Goal: Task Accomplishment & Management: Use online tool/utility

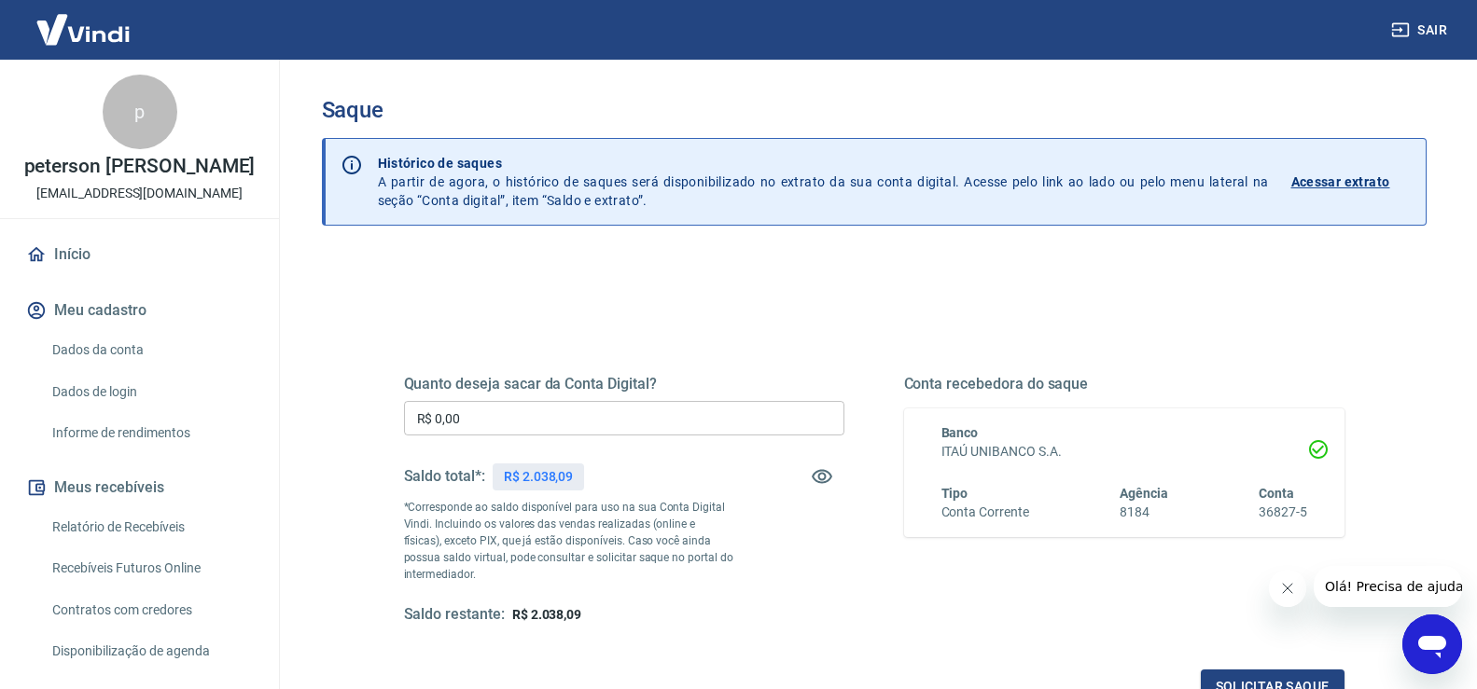
click at [617, 407] on input "R$ 0,00" at bounding box center [624, 418] width 440 height 35
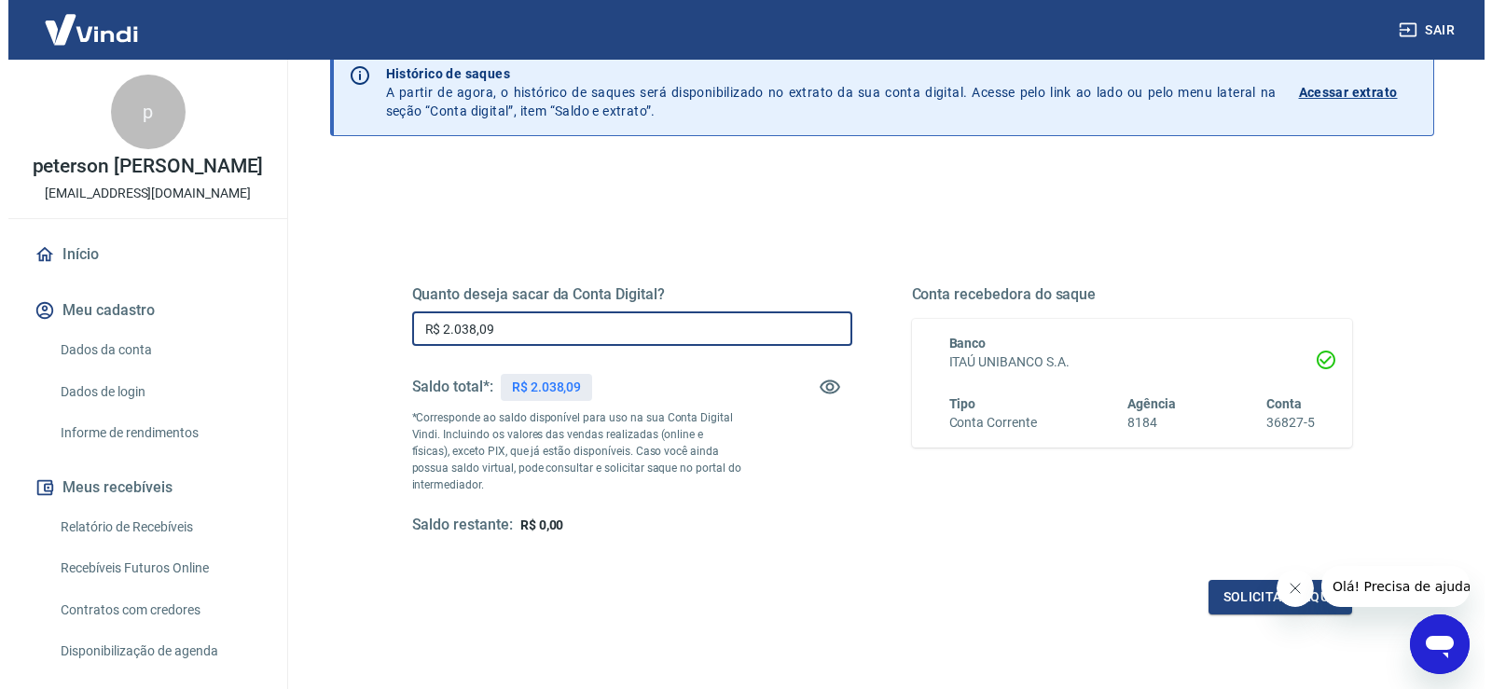
scroll to position [233, 0]
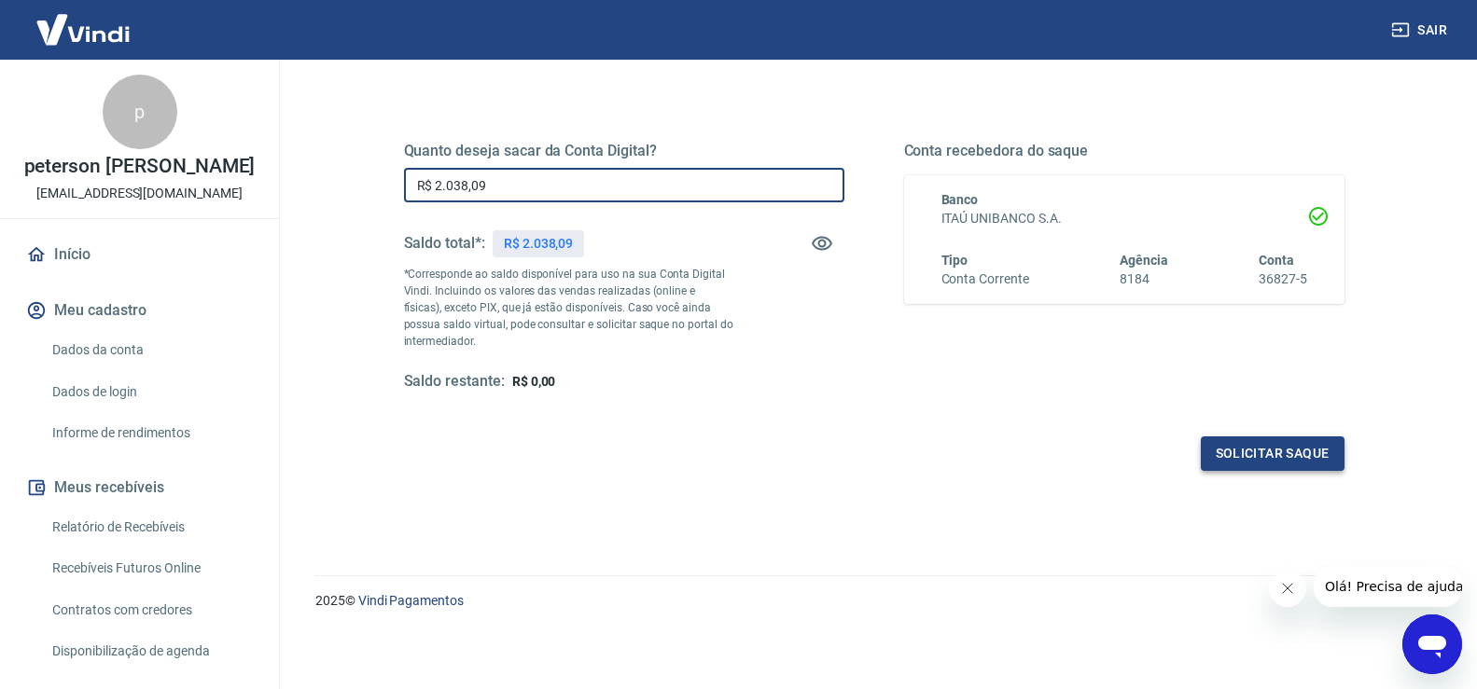
type input "R$ 2.038,09"
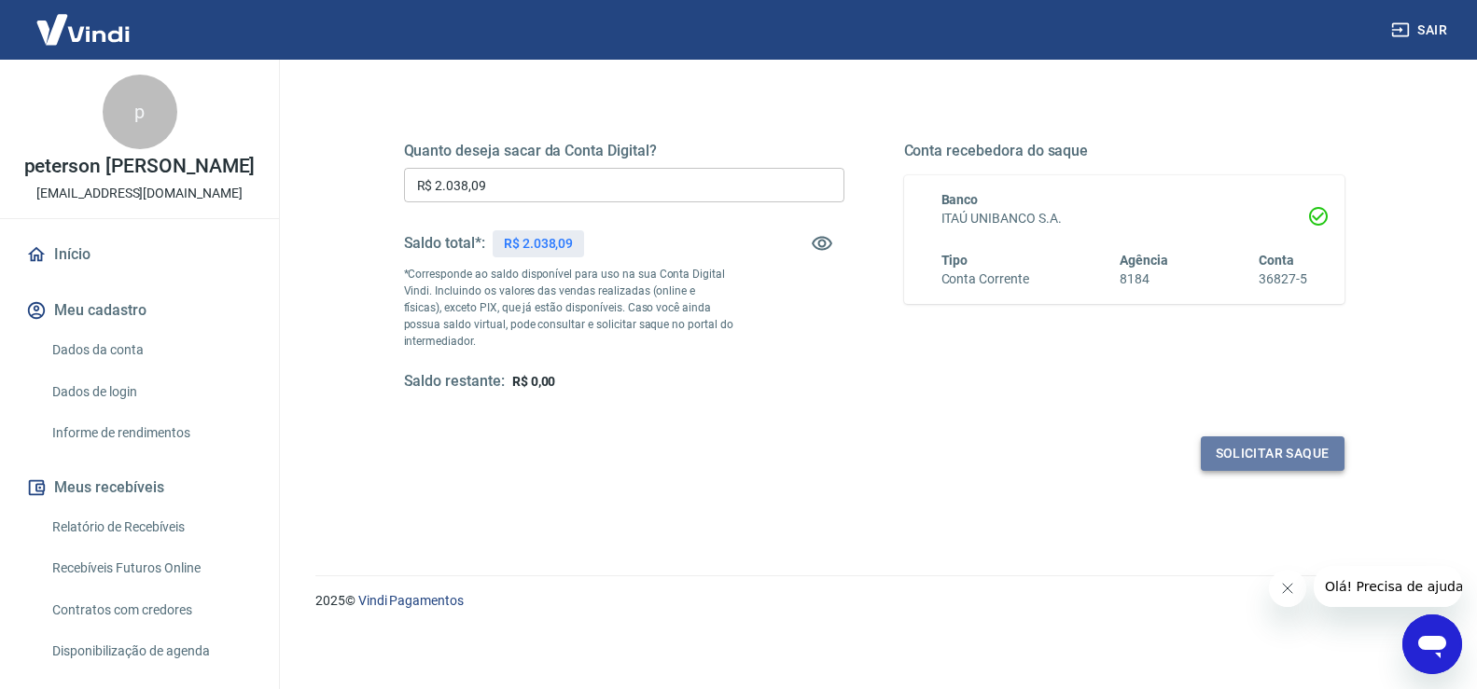
click at [1281, 461] on button "Solicitar saque" at bounding box center [1272, 454] width 144 height 35
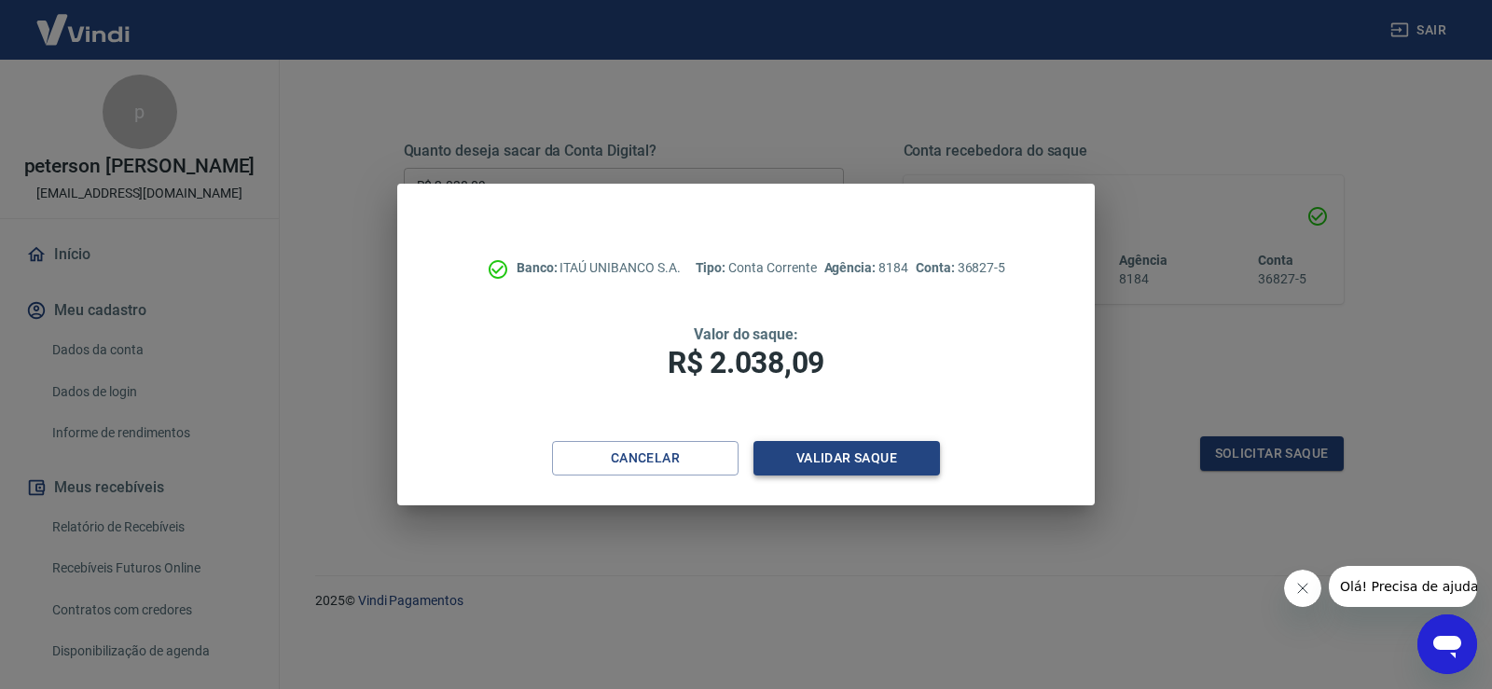
click at [897, 452] on button "Validar saque" at bounding box center [847, 458] width 187 height 35
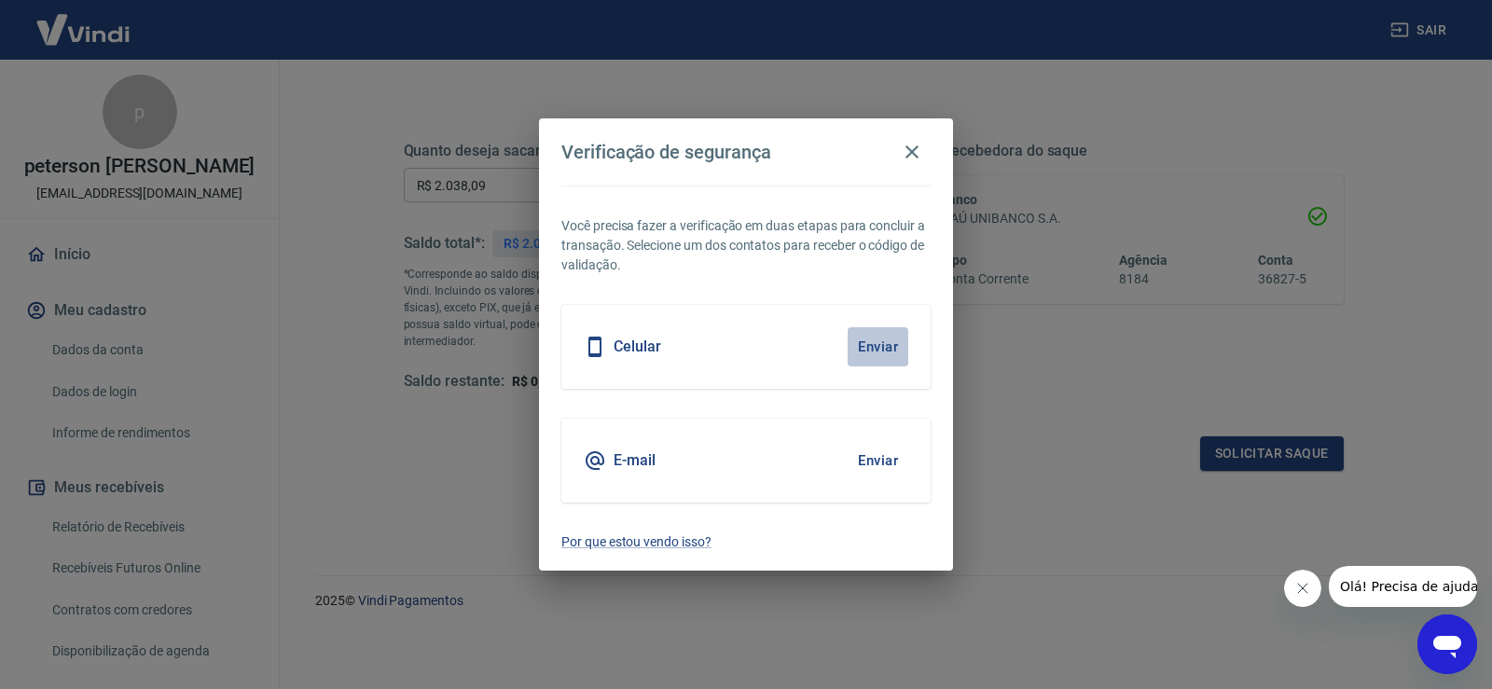
click at [891, 347] on button "Enviar" at bounding box center [878, 346] width 61 height 39
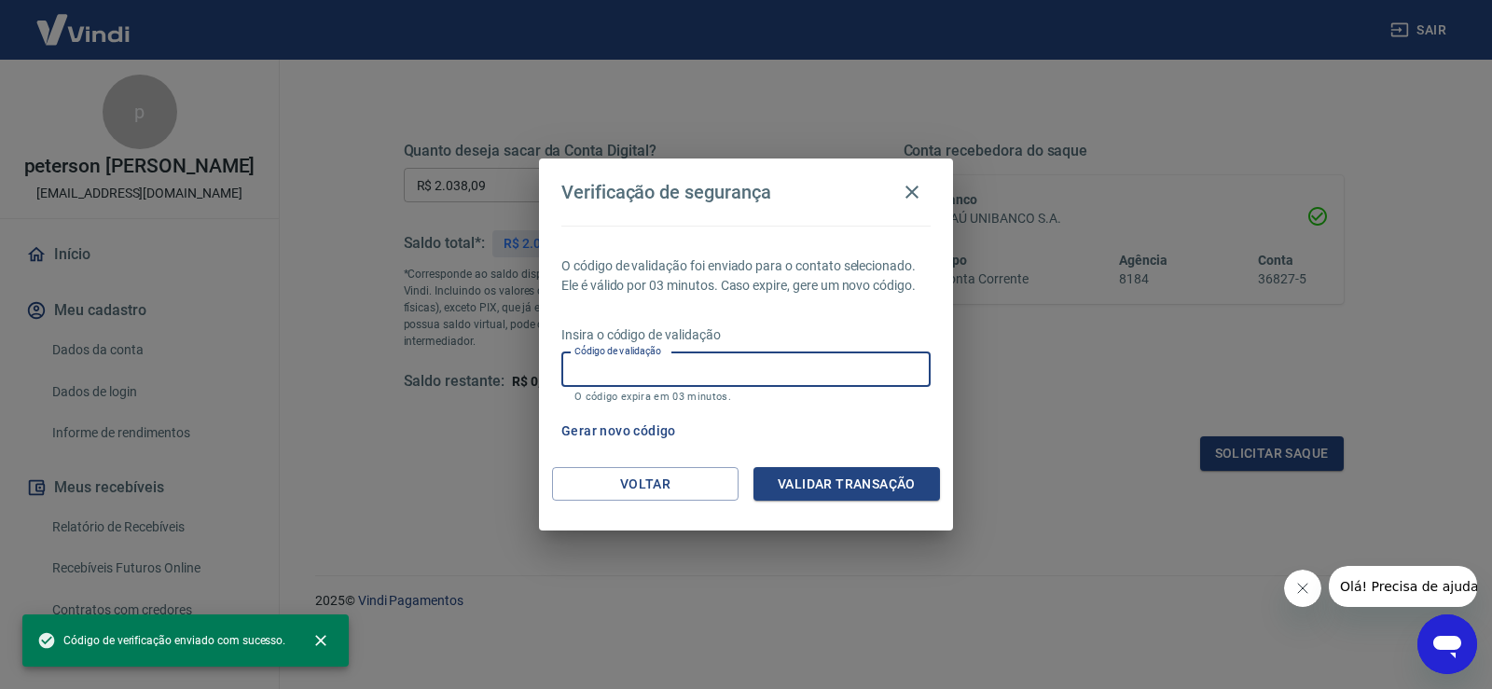
click at [735, 358] on input "Código de validação" at bounding box center [746, 370] width 369 height 35
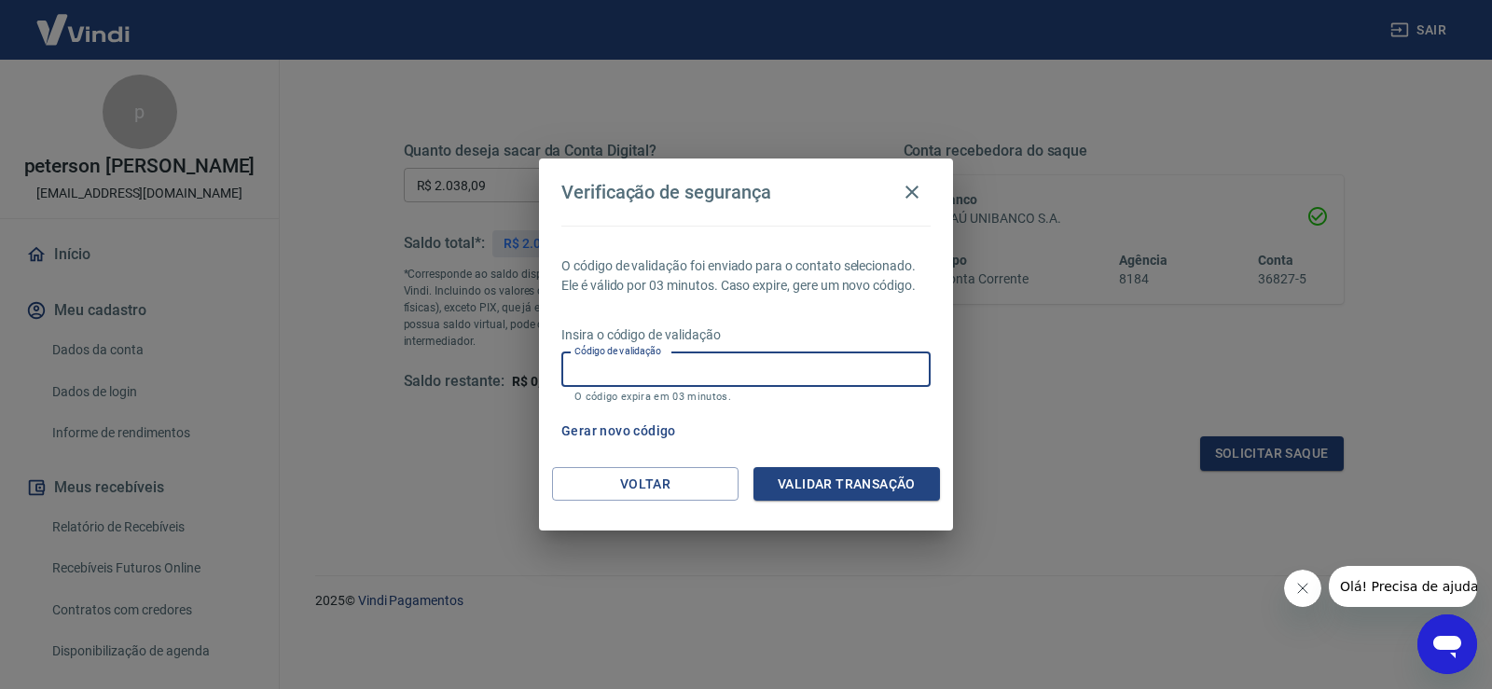
click at [737, 354] on input "Código de validação" at bounding box center [746, 370] width 369 height 35
type input "288025"
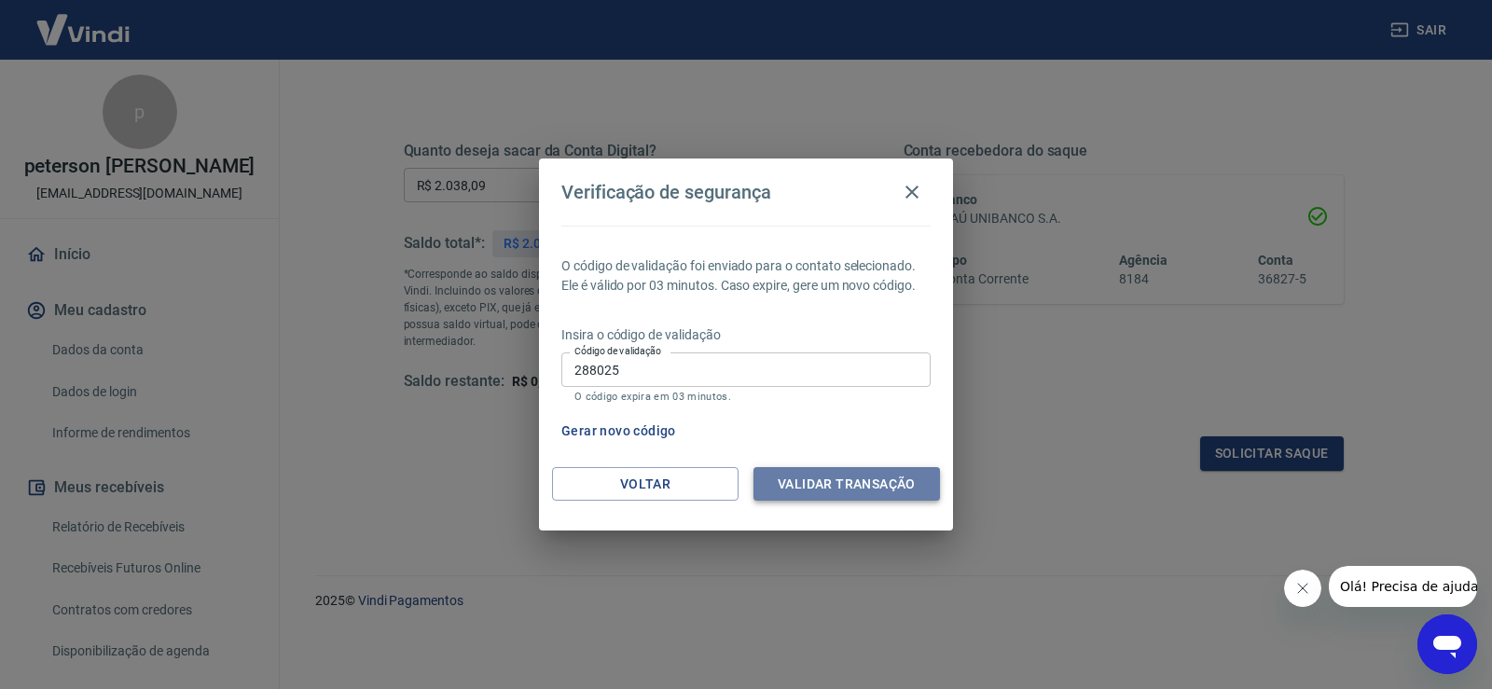
click at [837, 472] on button "Validar transação" at bounding box center [847, 484] width 187 height 35
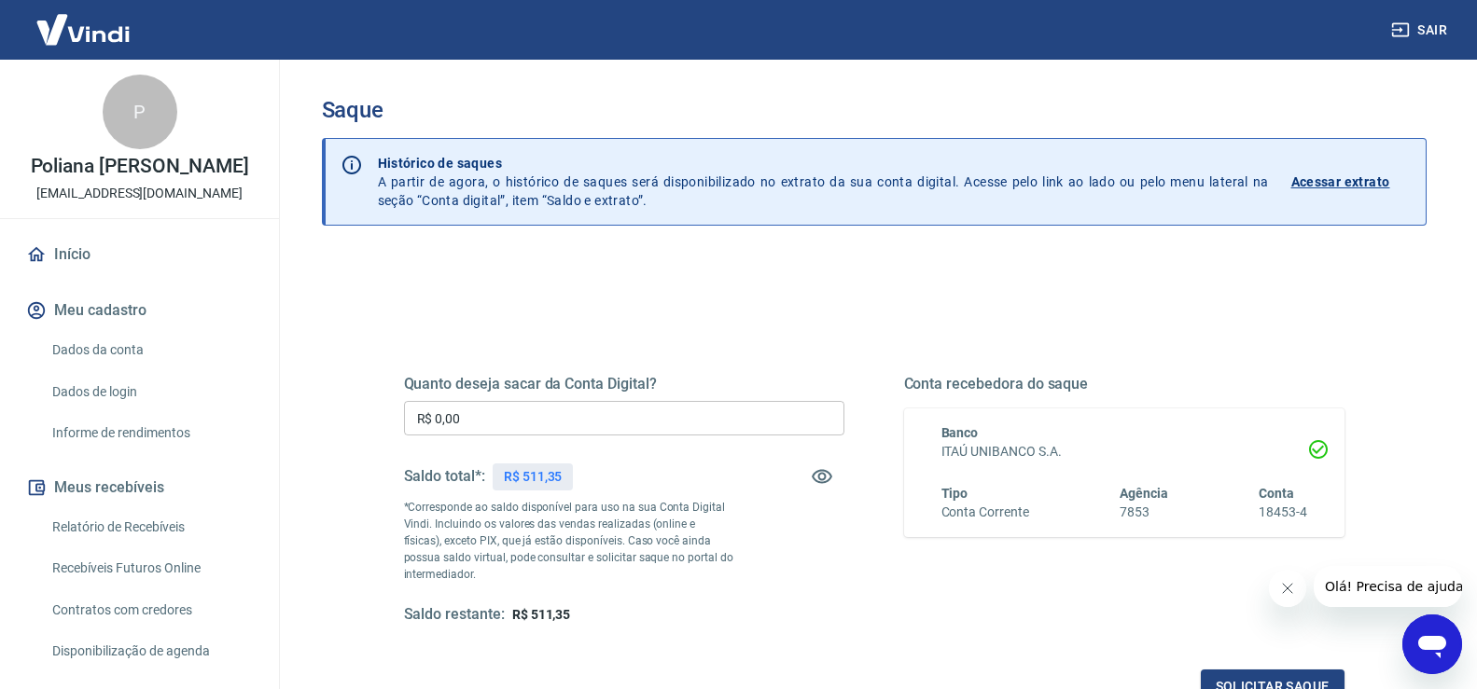
click at [609, 385] on h5 "Quanto deseja sacar da Conta Digital?" at bounding box center [624, 384] width 440 height 19
click at [613, 408] on input "R$ 0,00" at bounding box center [624, 418] width 440 height 35
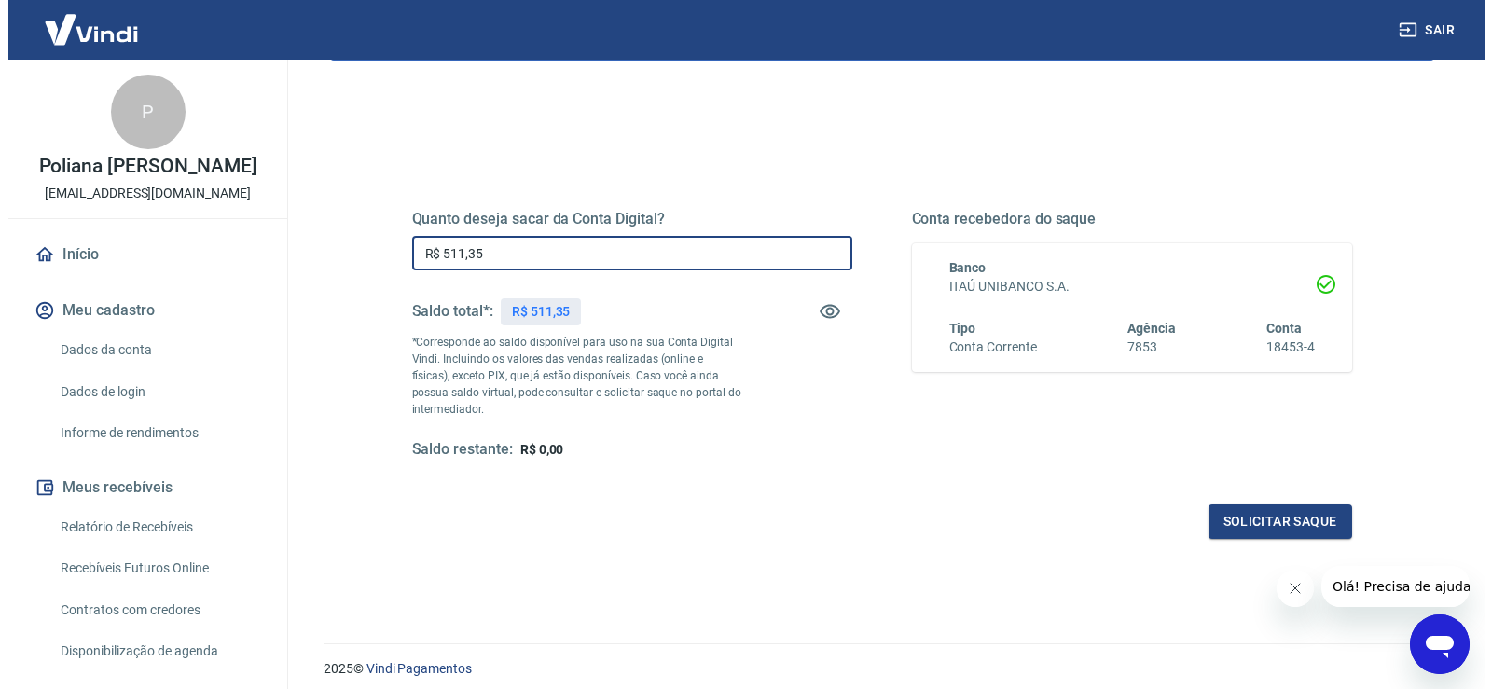
scroll to position [187, 0]
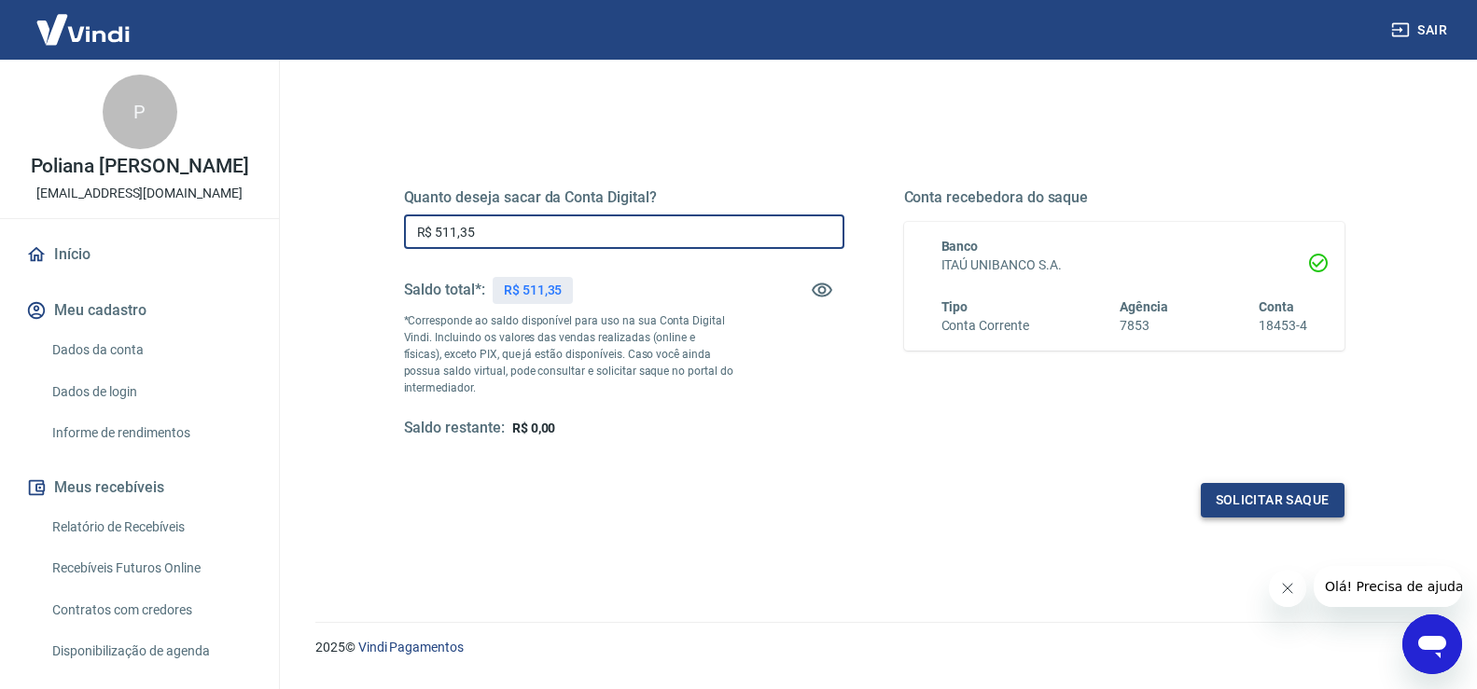
type input "R$ 511,35"
click at [1268, 488] on button "Solicitar saque" at bounding box center [1272, 500] width 144 height 35
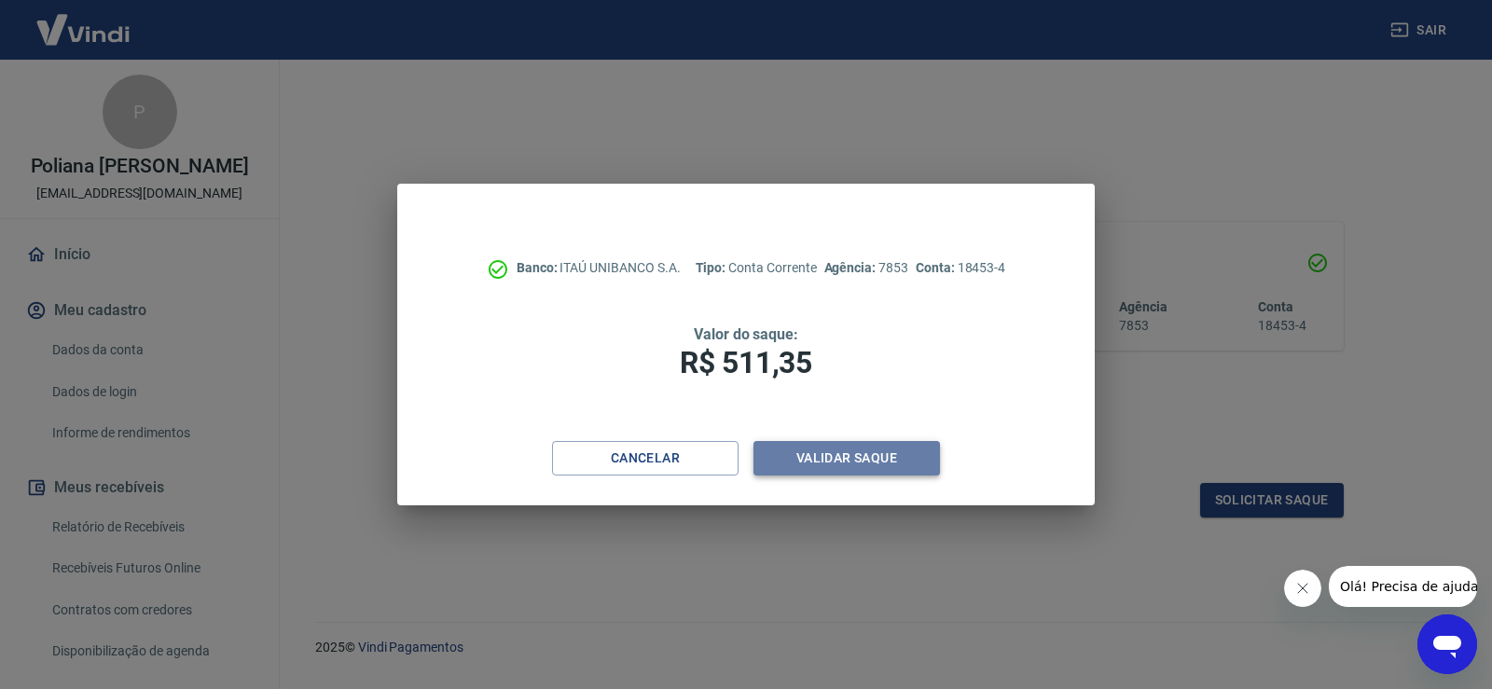
click at [905, 462] on button "Validar saque" at bounding box center [847, 458] width 187 height 35
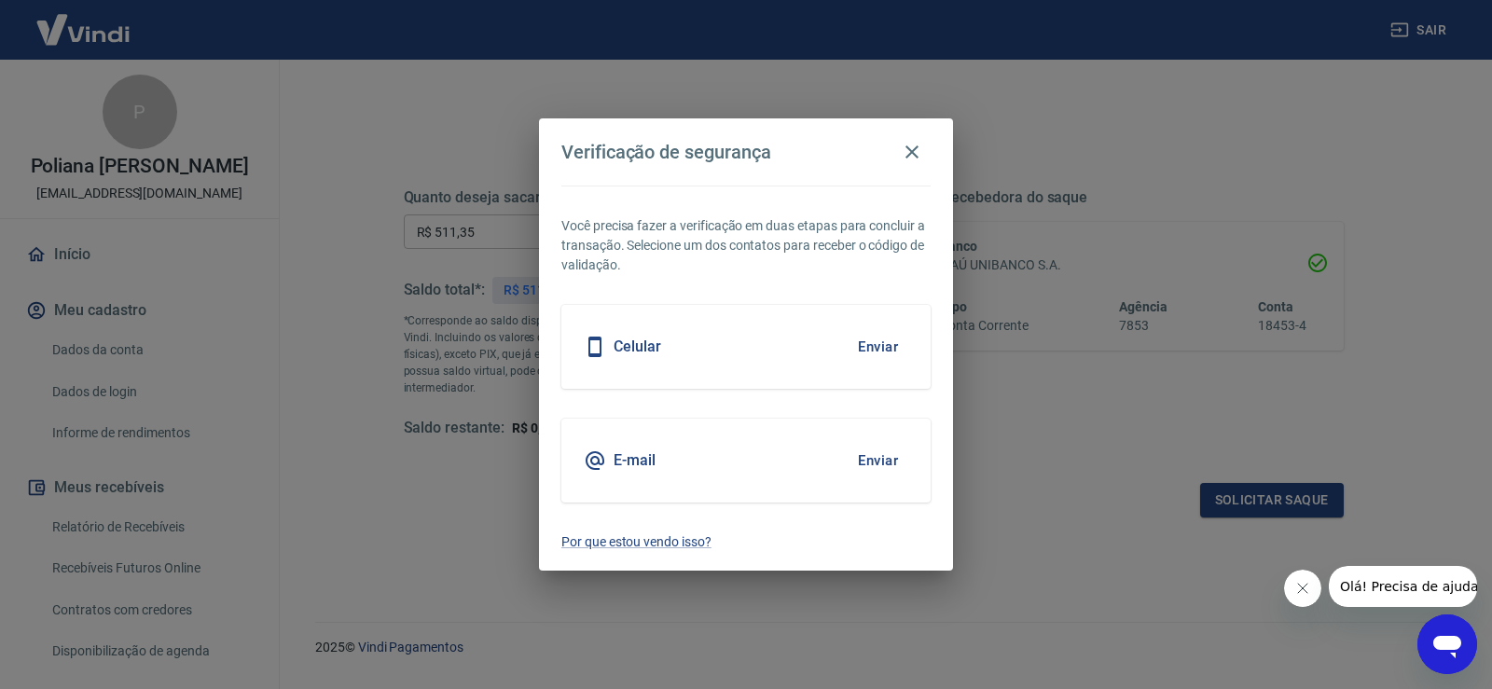
click at [865, 334] on button "Enviar" at bounding box center [878, 346] width 61 height 39
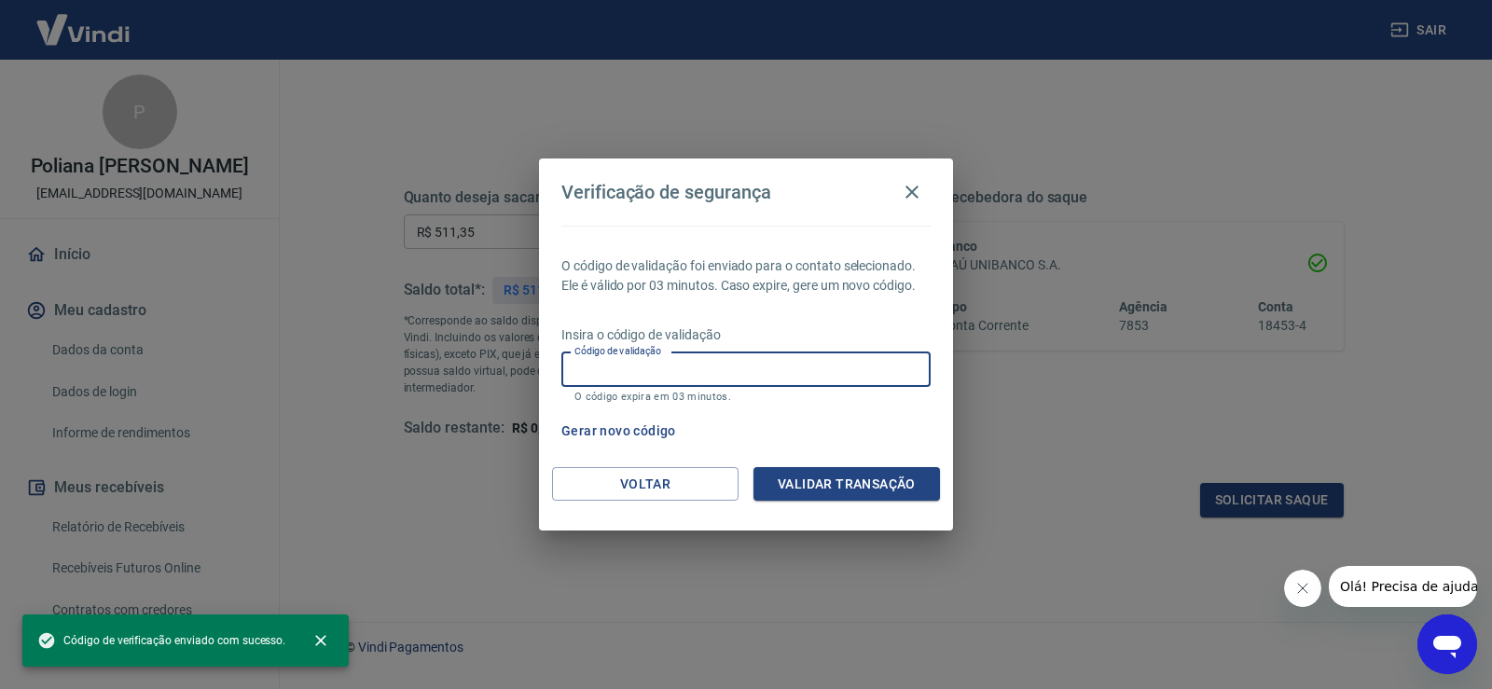
click at [794, 364] on input "Código de validação" at bounding box center [746, 370] width 369 height 35
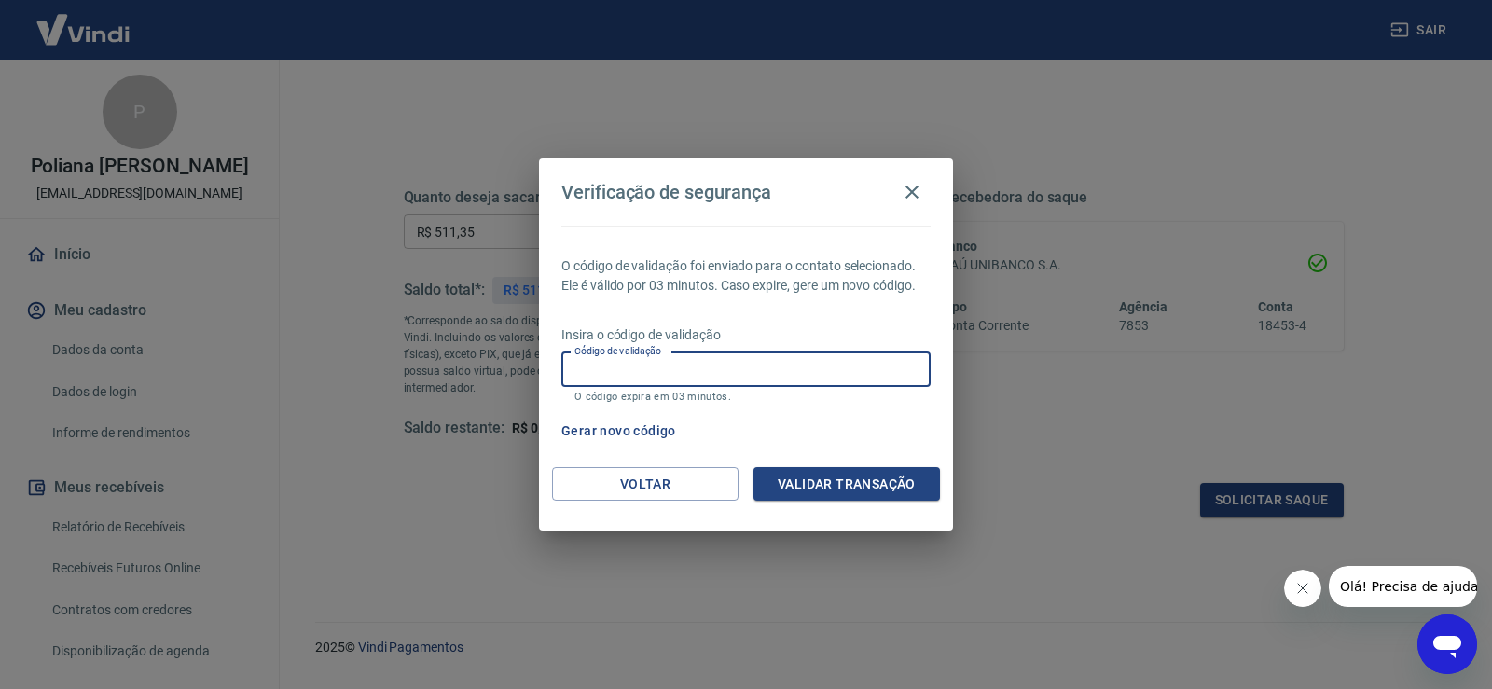
click at [794, 382] on input "Código de validação" at bounding box center [746, 370] width 369 height 35
type input "106585"
click at [901, 483] on button "Validar transação" at bounding box center [847, 484] width 187 height 35
